Goal: Transaction & Acquisition: Purchase product/service

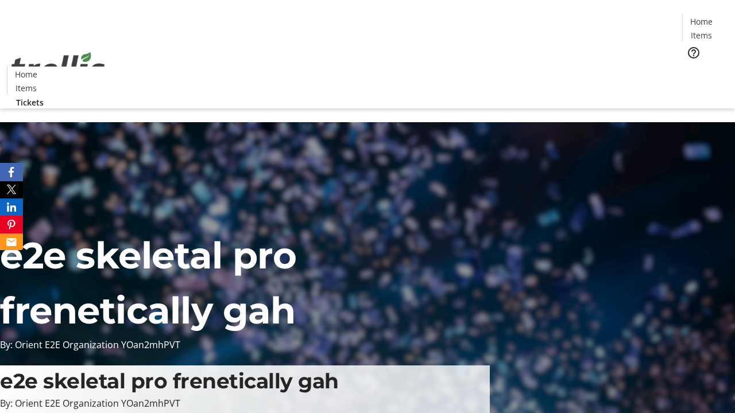
click at [691, 67] on span "Tickets" at bounding box center [705, 73] width 28 height 12
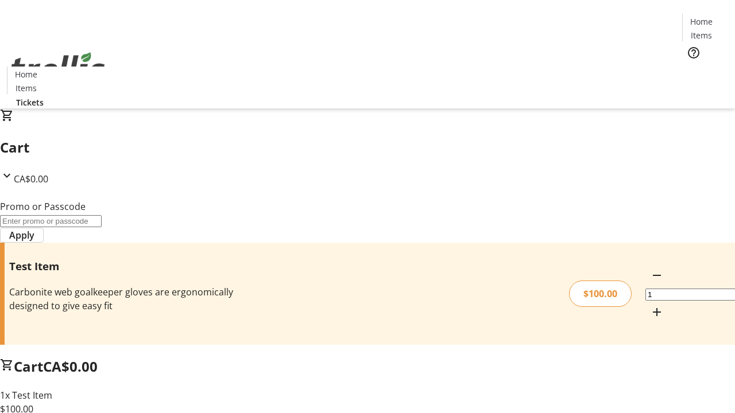
type input "FLAT"
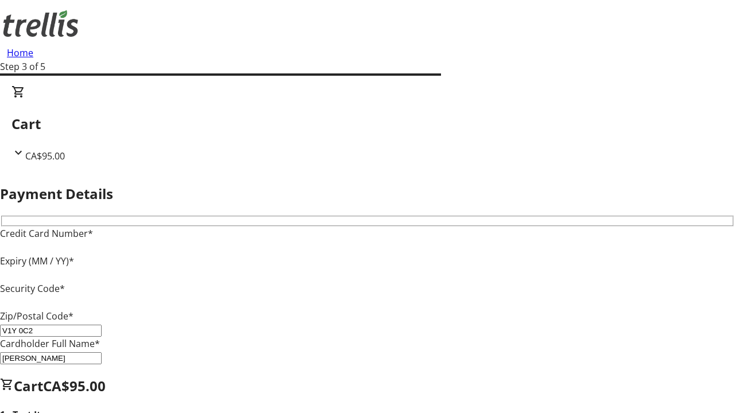
type input "V1Y 0C2"
